Goal: Transaction & Acquisition: Obtain resource

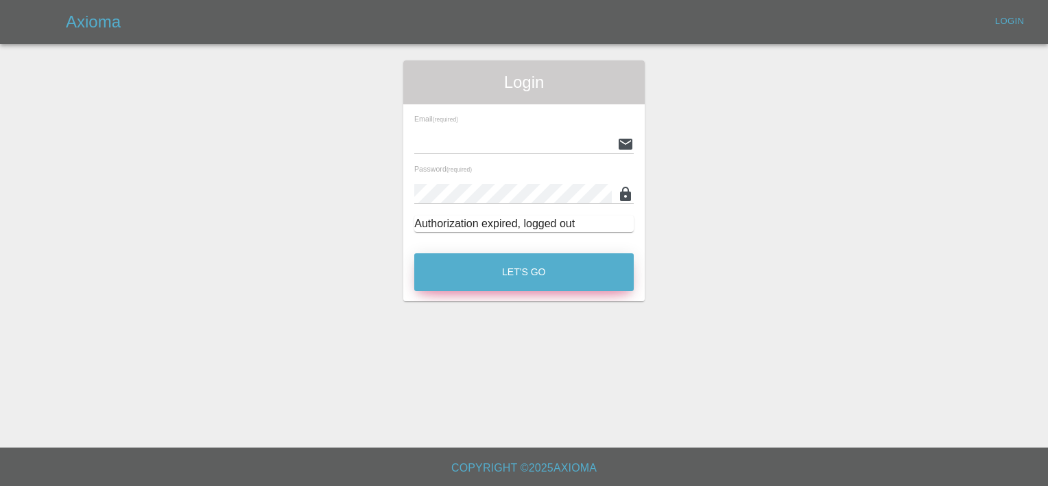
type input "[PERSON_NAME][EMAIL_ADDRESS][PERSON_NAME][DOMAIN_NAME]"
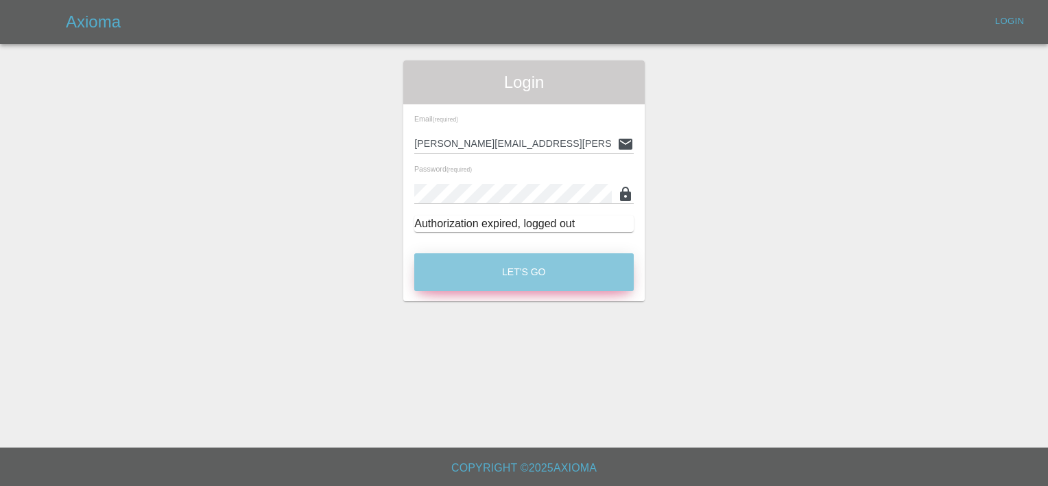
click at [482, 265] on button "Let's Go" at bounding box center [523, 272] width 219 height 38
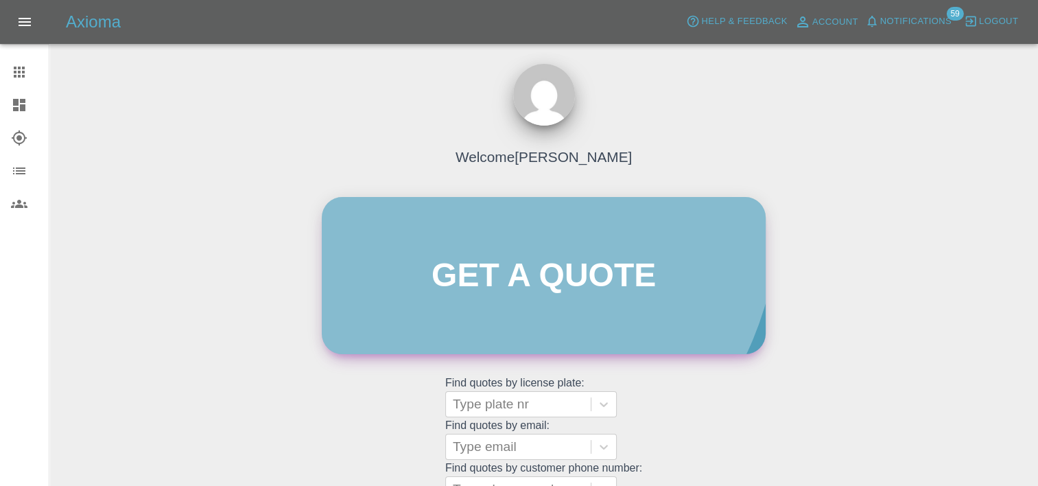
click at [444, 206] on link "Get a quote" at bounding box center [544, 275] width 444 height 157
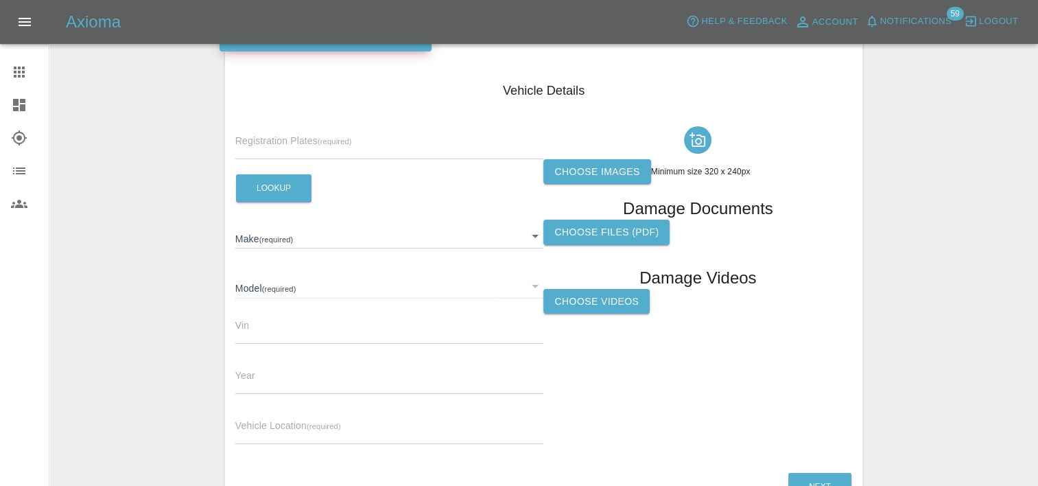
scroll to position [159, 0]
click at [335, 129] on div "Registration Plates (required)" at bounding box center [389, 140] width 309 height 38
click at [329, 147] on input "text" at bounding box center [389, 149] width 309 height 20
paste input "DT25YWS"
type input "DT25YWS"
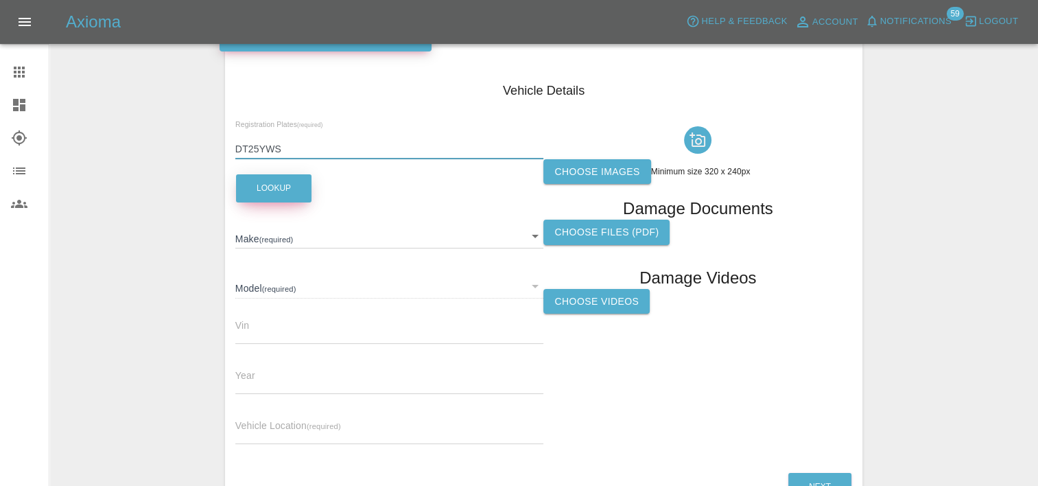
click at [287, 191] on button "Lookup" at bounding box center [273, 188] width 75 height 28
type input "FORD"
type input "CAPRI SELECT EXTENDED RANGE"
type input "[US_VEHICLE_IDENTIFICATION_NUMBER]"
type input "2025"
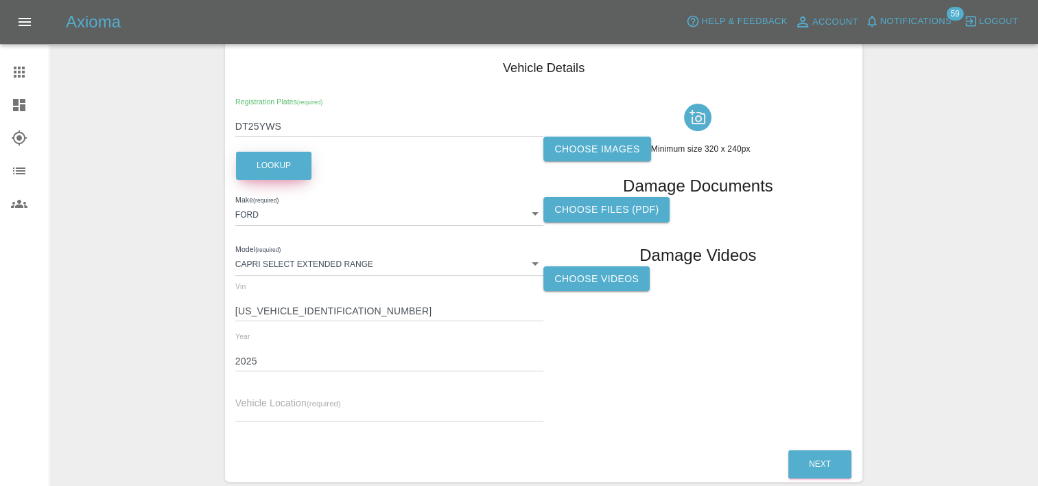
scroll to position [181, 0]
